Goal: Task Accomplishment & Management: Manage account settings

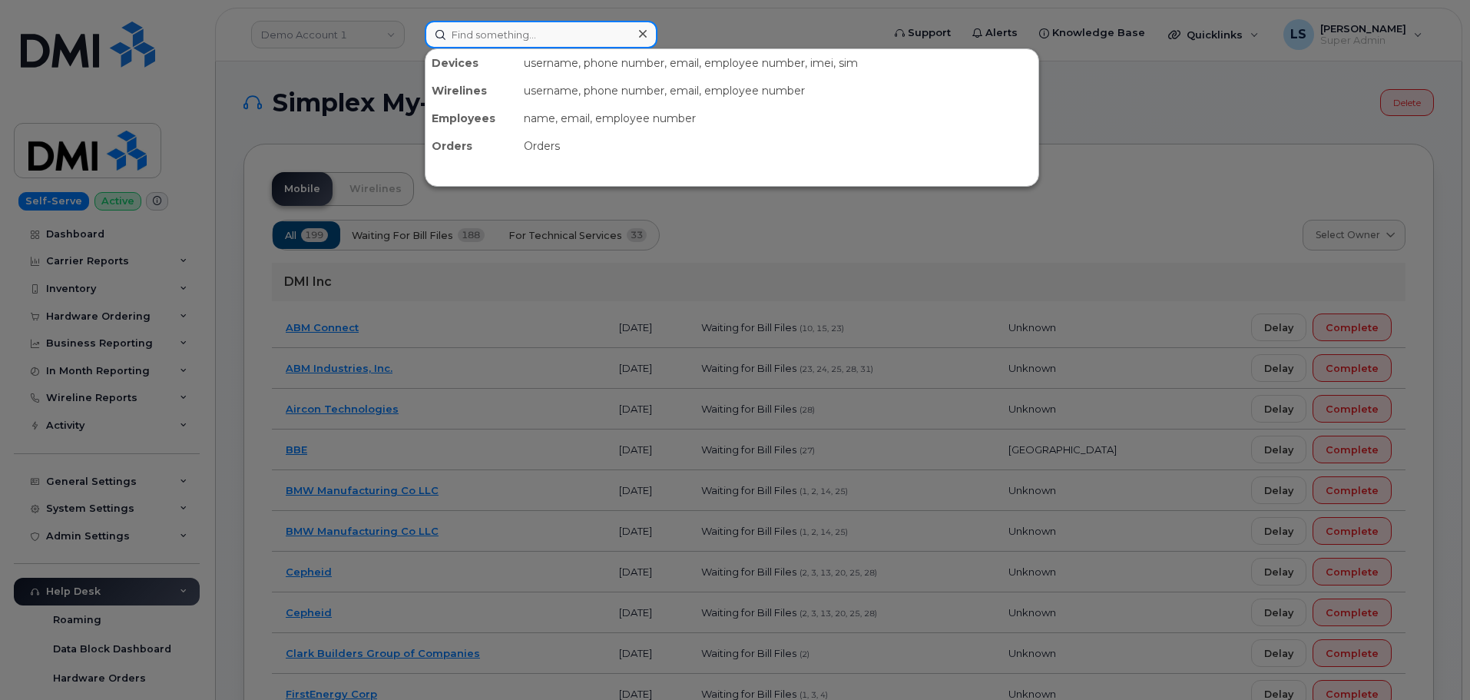
click at [467, 37] on input at bounding box center [541, 35] width 233 height 28
paste input "646-265-3413"
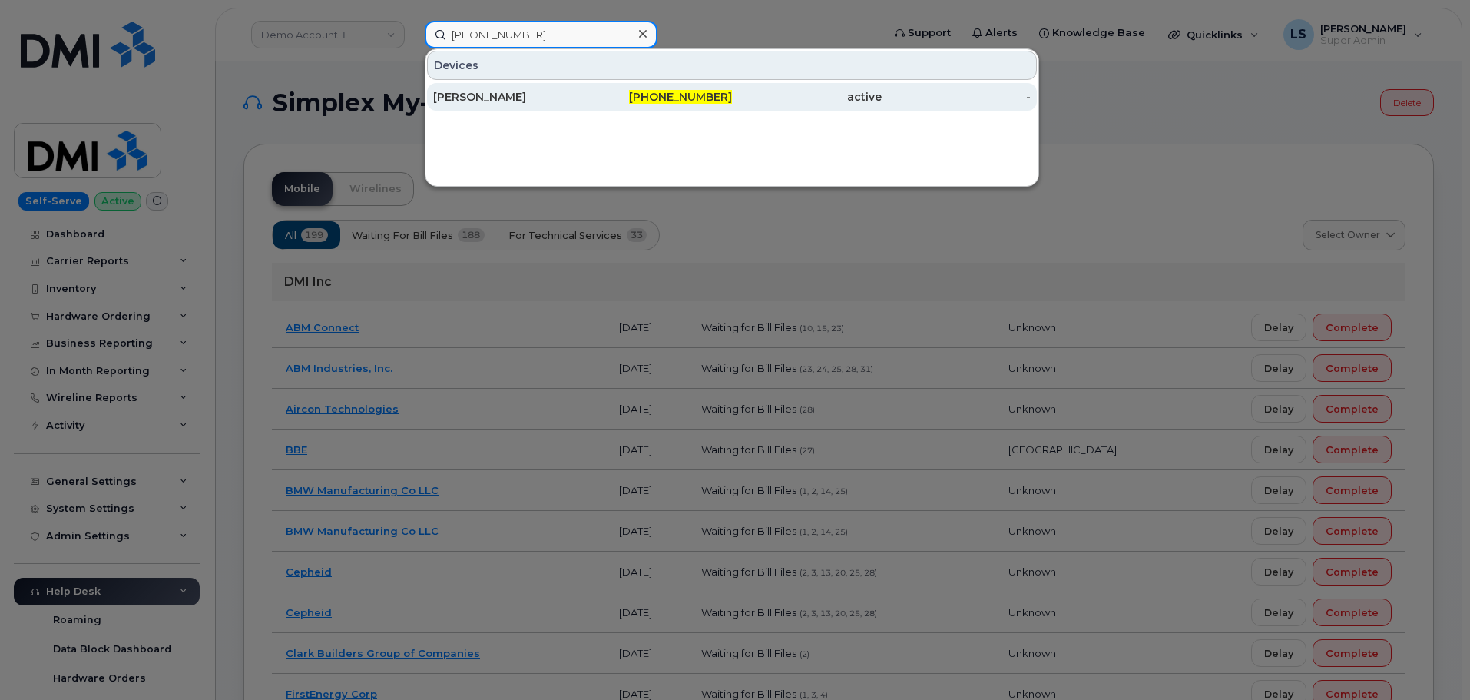
type input "646-265-3413"
click at [625, 97] on div "646-265-3413" at bounding box center [658, 96] width 150 height 15
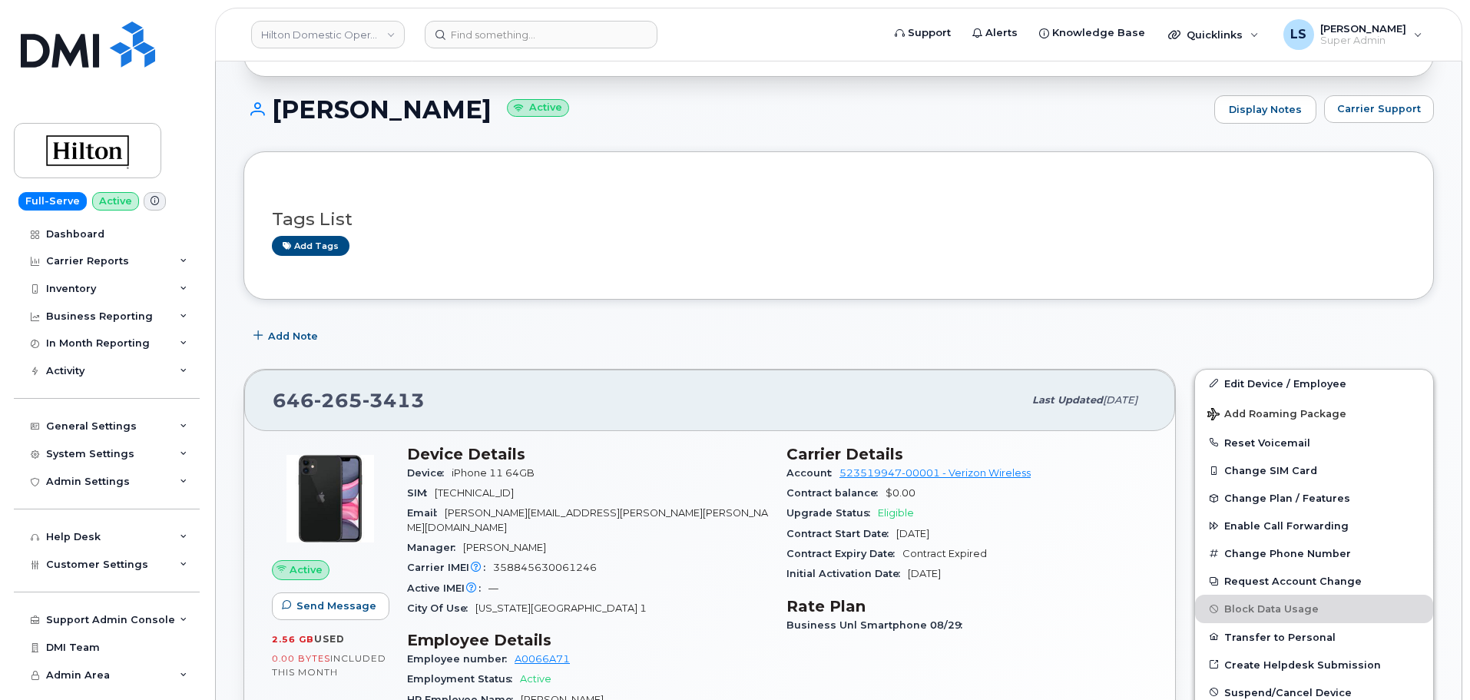
scroll to position [230, 0]
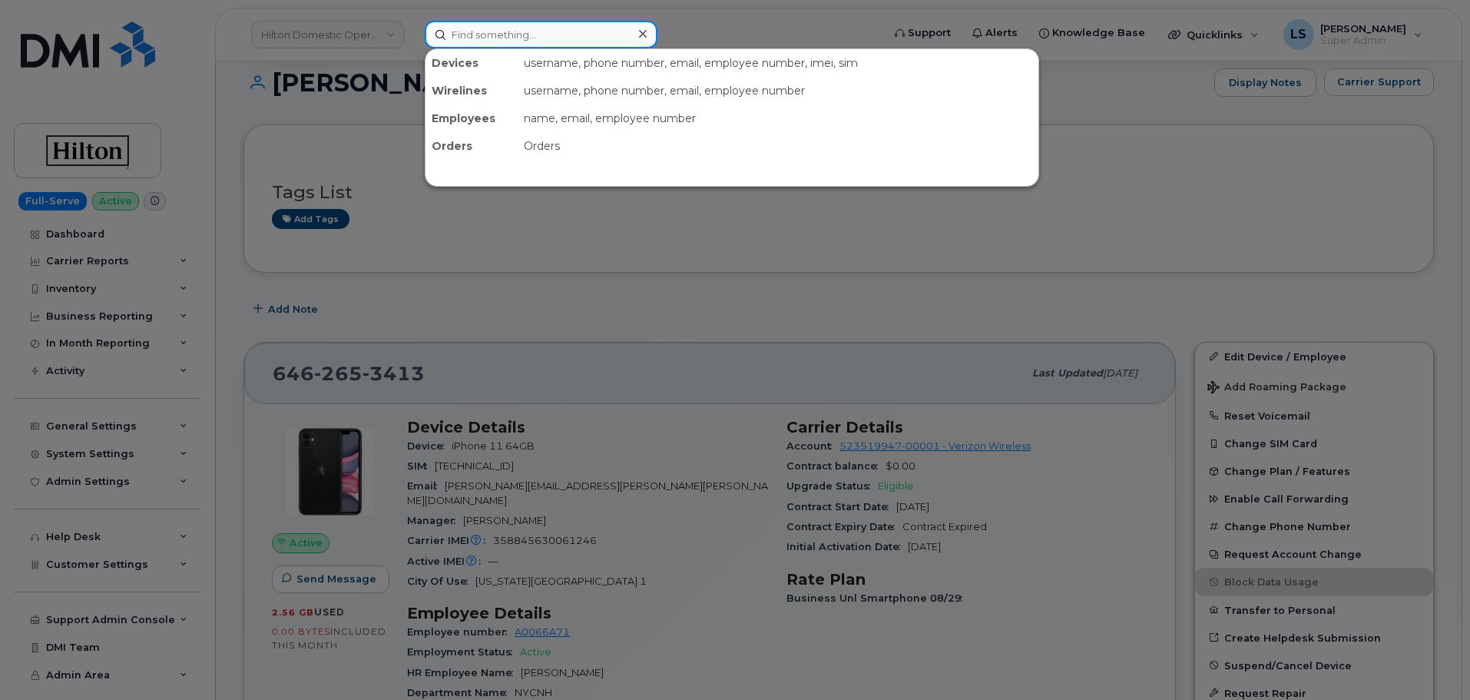
click at [552, 29] on input at bounding box center [541, 35] width 233 height 28
paste input "(303) 728-4494"
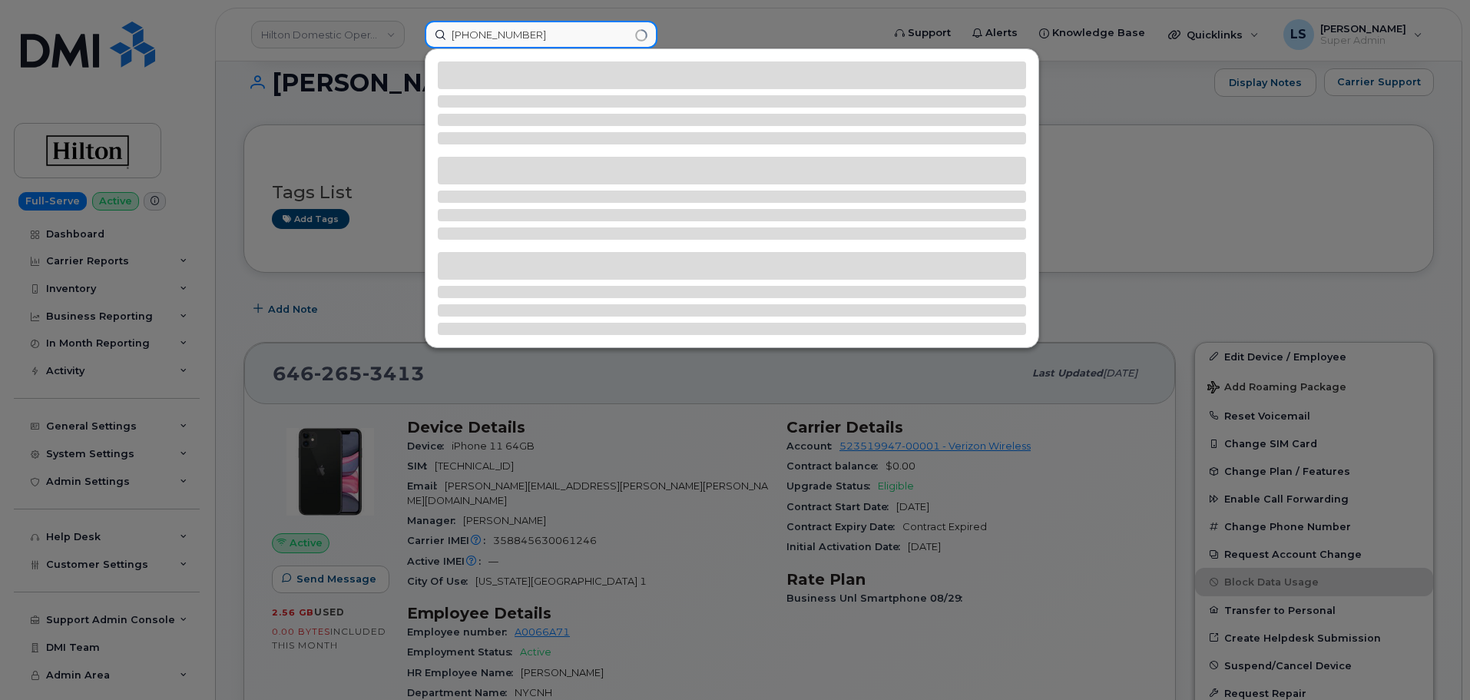
type input "(303) 728-4494"
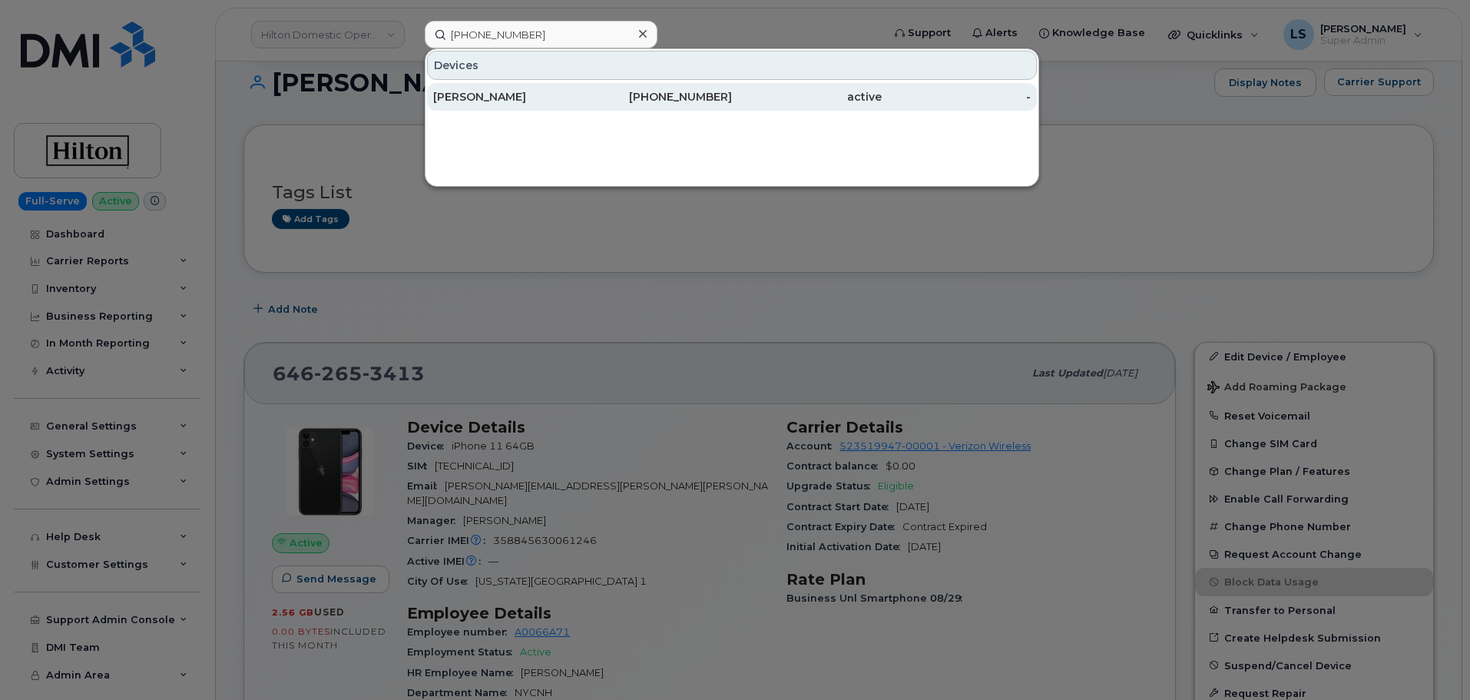
click at [620, 88] on div "303-728-4494" at bounding box center [658, 97] width 150 height 28
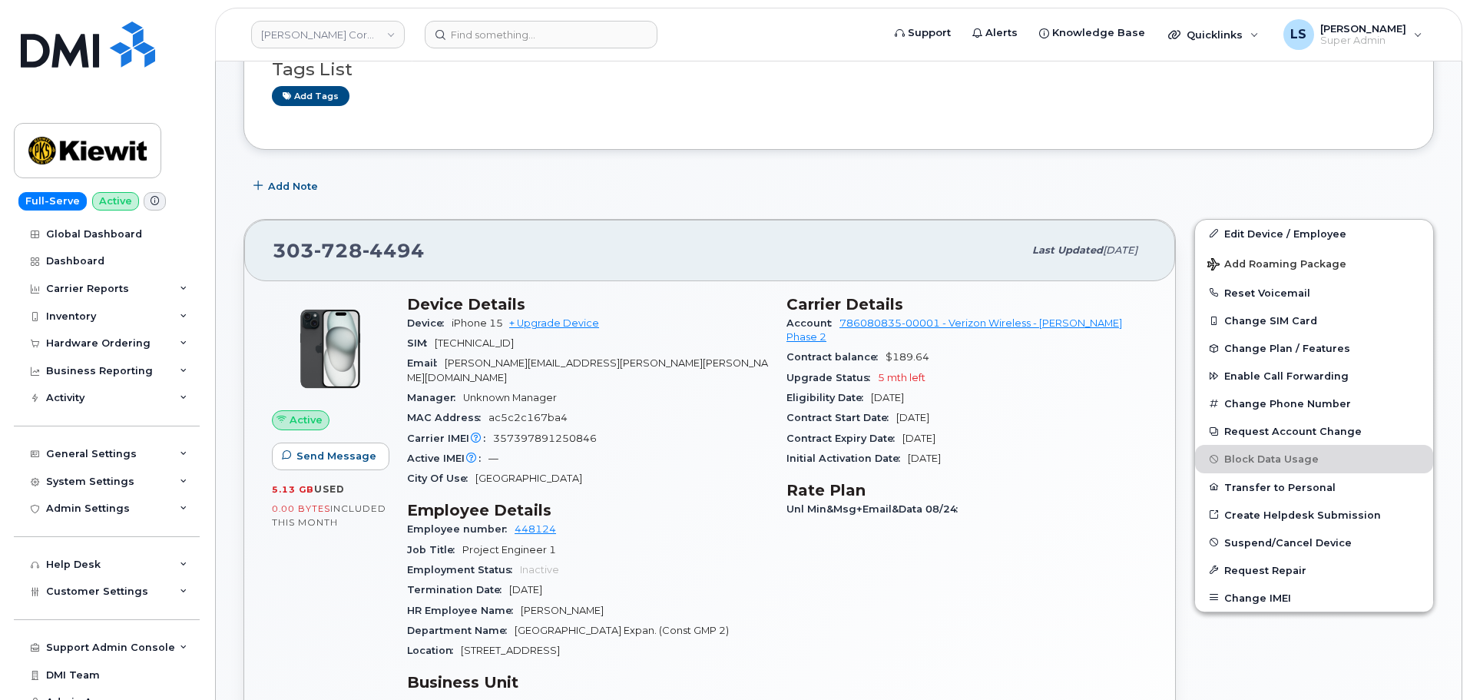
scroll to position [230, 0]
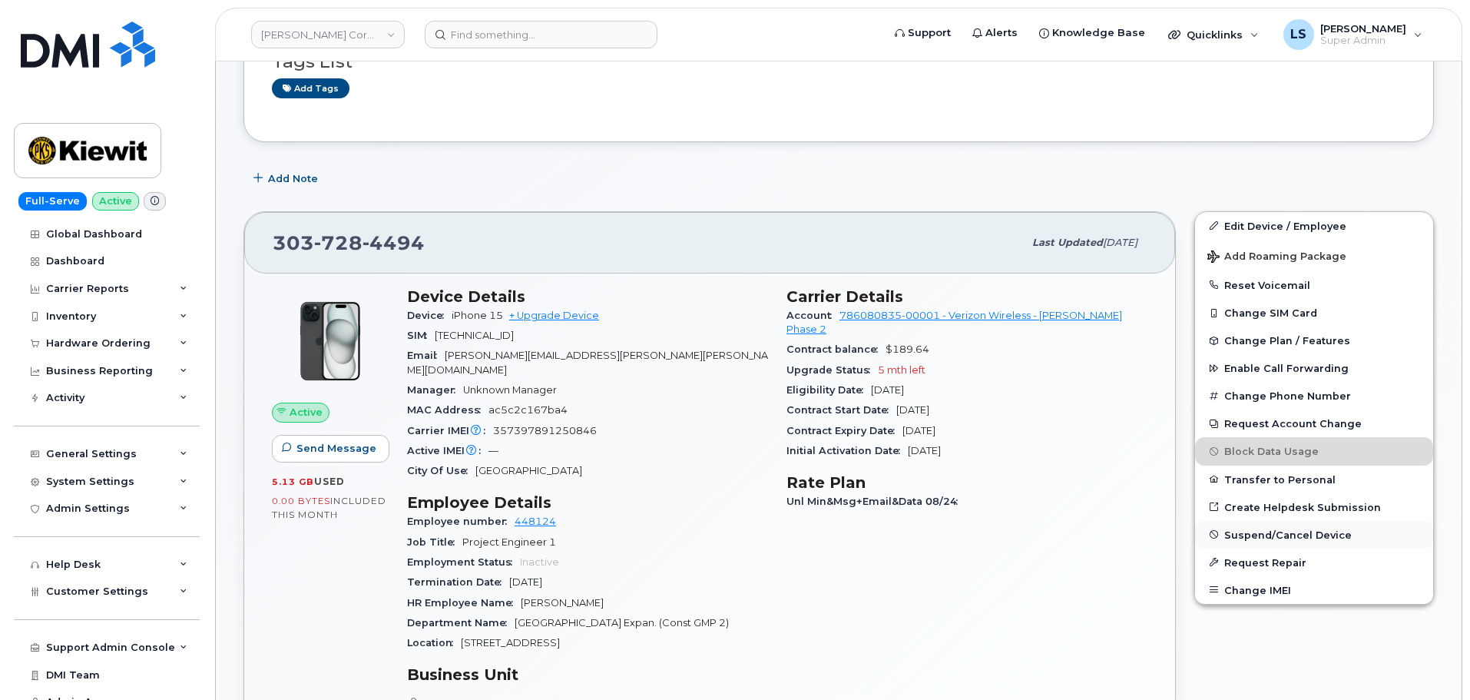
click at [1254, 538] on span "Suspend/Cancel Device" at bounding box center [1288, 534] width 128 height 12
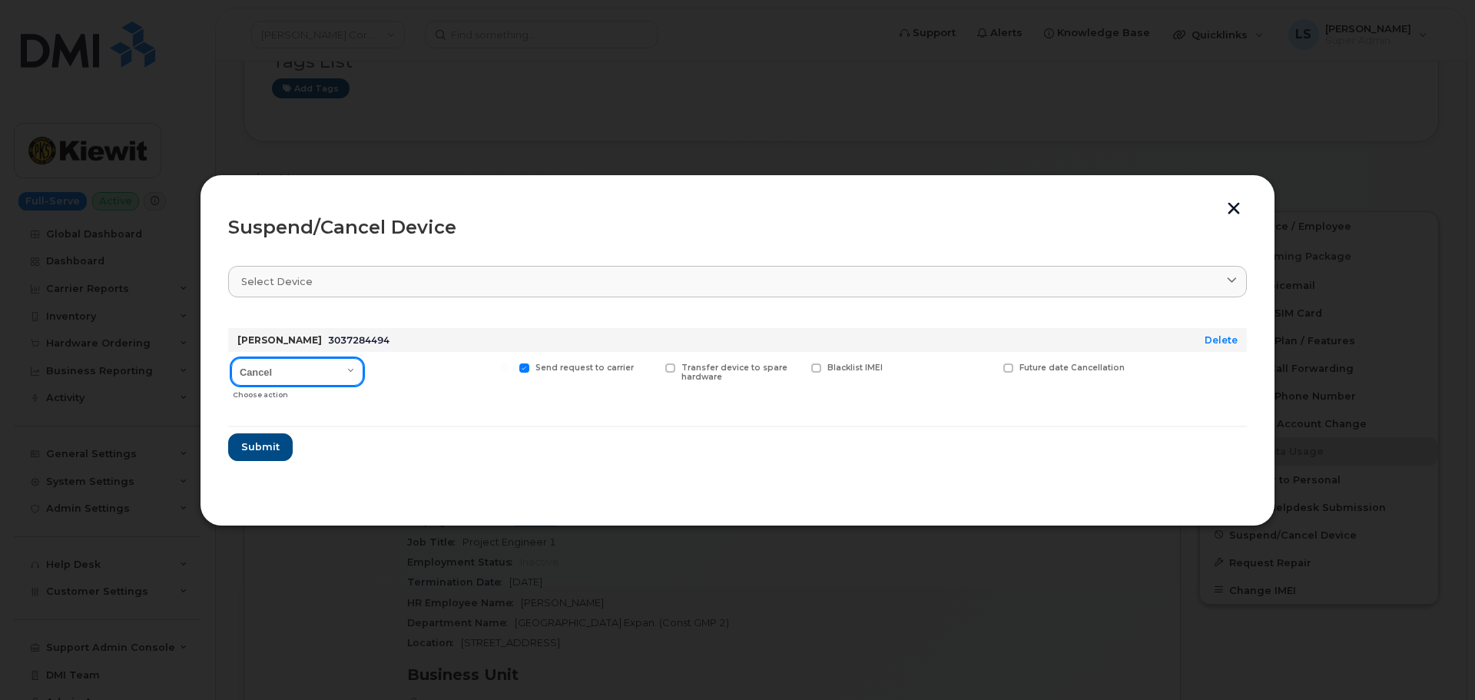
click at [316, 383] on select "Cancel Suspend - Reduced Rate Suspend - Full Rate Suspend - Lost Device/Stolen …" at bounding box center [297, 372] width 132 height 28
select select "[object Object]"
click at [231, 358] on select "Cancel Suspend - Reduced Rate Suspend - Full Rate Suspend - Lost Device/Stolen …" at bounding box center [297, 372] width 132 height 28
click at [273, 452] on span "Submit" at bounding box center [259, 446] width 38 height 15
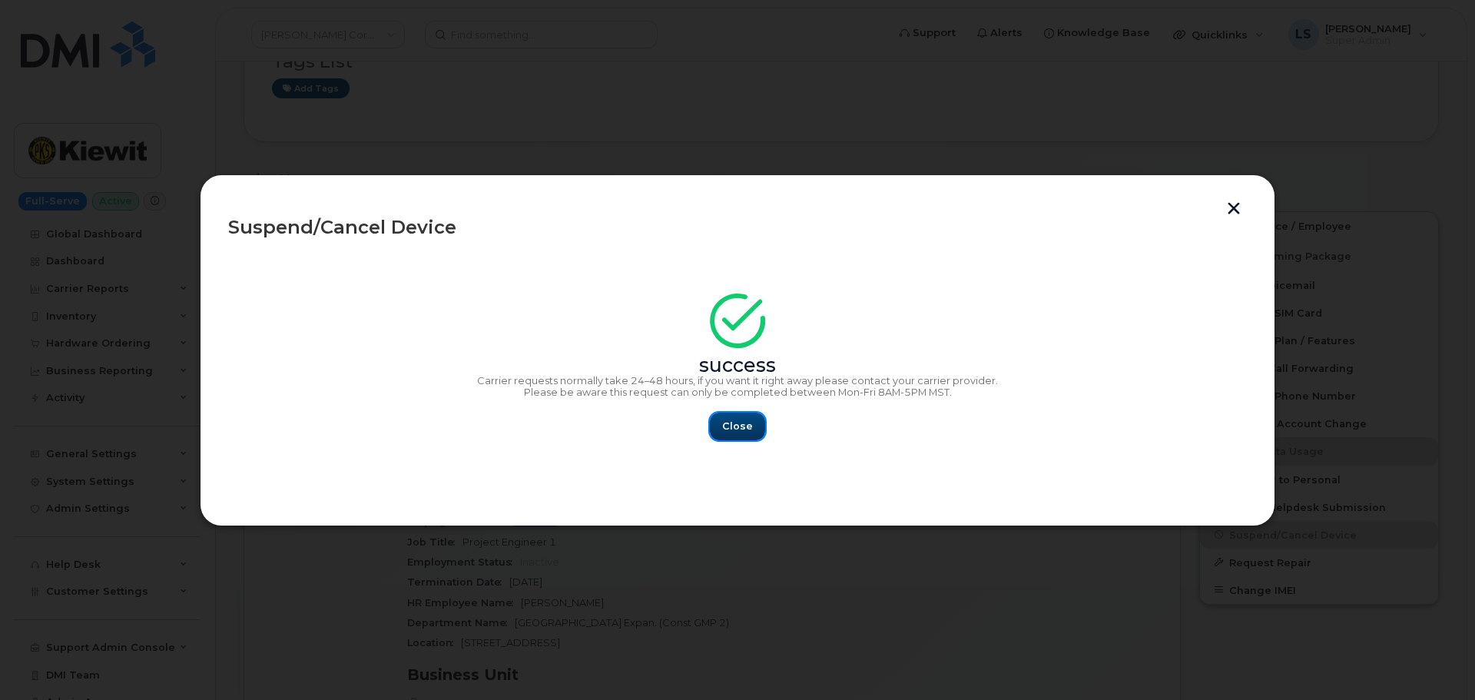
click at [743, 430] on span "Close" at bounding box center [737, 426] width 31 height 15
